Goal: Information Seeking & Learning: Learn about a topic

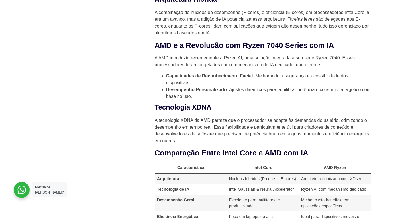
scroll to position [683, 0]
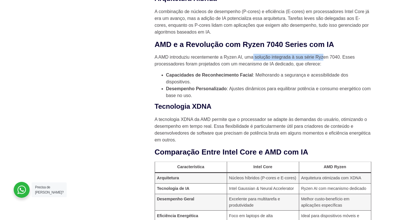
drag, startPoint x: 258, startPoint y: 64, endPoint x: 322, endPoint y: 65, distance: 64.9
click at [322, 65] on p "A AMD introduziu recentemente a Ryzen AI, uma solução integrada à sua série Ryz…" at bounding box center [263, 61] width 216 height 14
click at [315, 73] on div "A computação está em constante evolução, e os processadores são o coração dos c…" at bounding box center [263, 33] width 216 height 1027
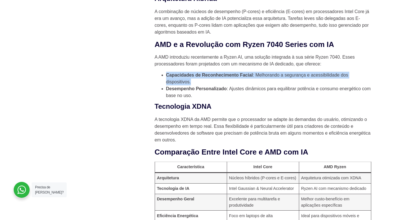
click at [315, 73] on div "A computação está em constante evolução, e os processadores são o coração dos c…" at bounding box center [263, 33] width 216 height 1027
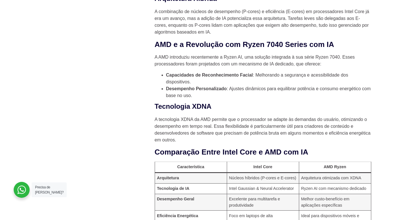
click at [312, 67] on p "A AMD introduziu recentemente a Ryzen AI, uma solução integrada à sua série Ryz…" at bounding box center [263, 61] width 216 height 14
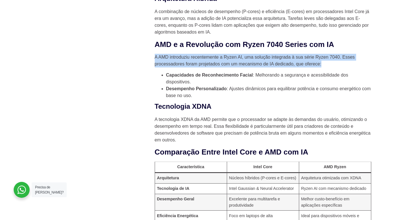
click at [312, 67] on p "A AMD introduziu recentemente a Ryzen AI, uma solução integrada à sua série Ryz…" at bounding box center [263, 61] width 216 height 14
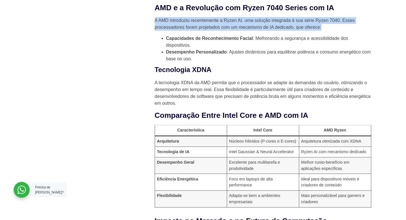
scroll to position [712, 0]
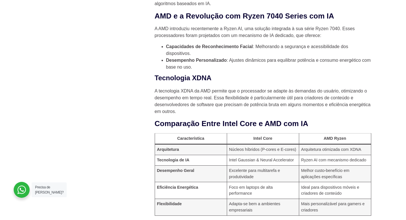
click at [247, 83] on h3 "Tecnologia XDNA" at bounding box center [263, 78] width 216 height 10
drag, startPoint x: 316, startPoint y: 33, endPoint x: 340, endPoint y: 32, distance: 23.9
click at [340, 32] on p "A AMD introduziu recentemente a Ryzen AI, uma solução integrada à sua série Ryz…" at bounding box center [263, 32] width 216 height 14
copy p "Ryzen 7040"
